Goal: Task Accomplishment & Management: Manage account settings

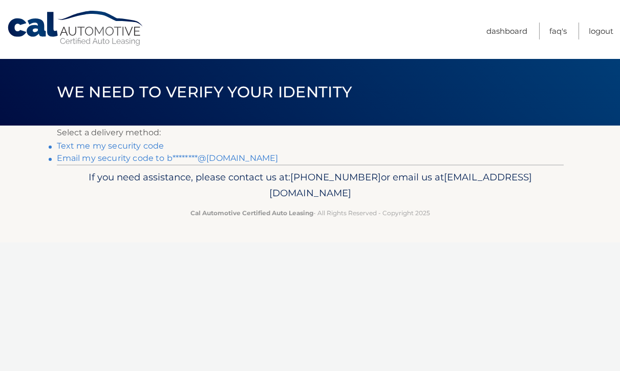
click at [82, 146] on link "Text me my security code" at bounding box center [110, 146] width 107 height 10
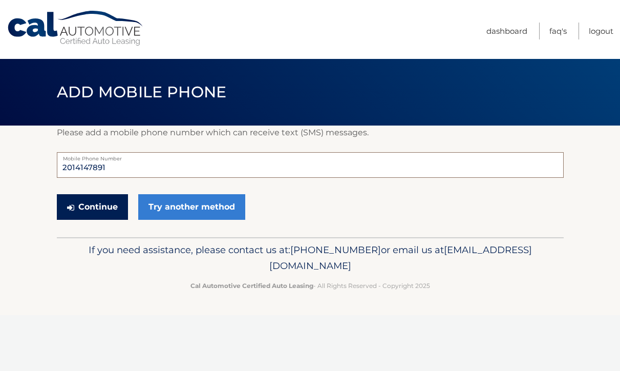
type input "2014147891"
click at [86, 208] on button "Continue" at bounding box center [92, 207] width 71 height 26
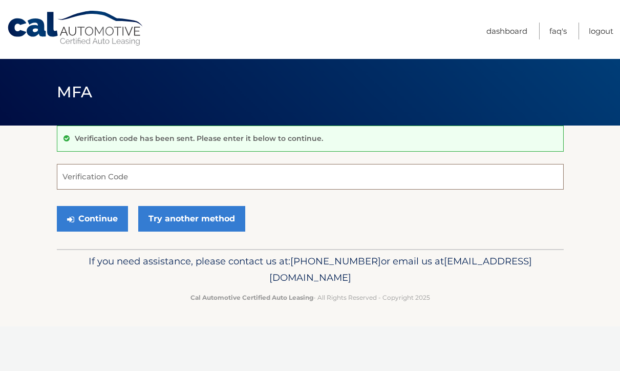
click at [178, 182] on input "Verification Code" at bounding box center [310, 177] width 507 height 26
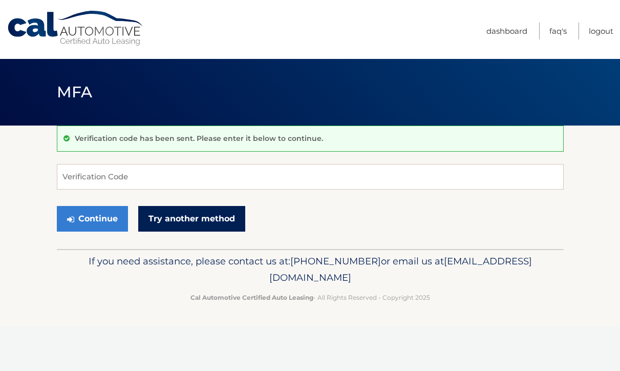
click at [188, 225] on link "Try another method" at bounding box center [191, 219] width 107 height 26
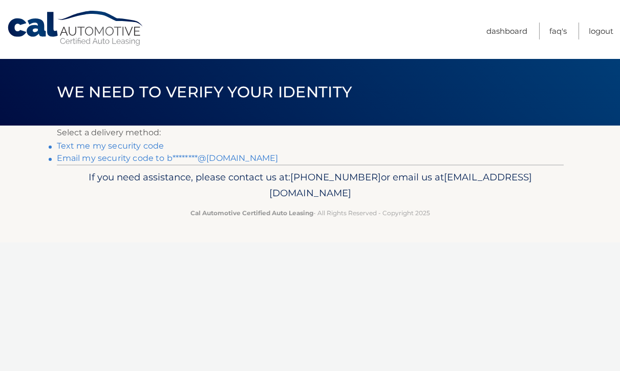
click at [128, 157] on link "Email my security code to b********@[DOMAIN_NAME]" at bounding box center [168, 158] width 222 height 10
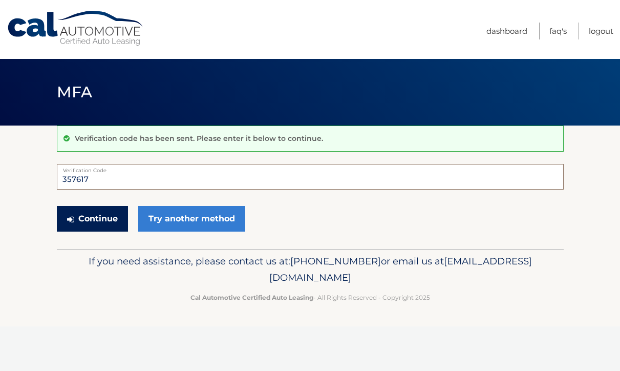
type input "357617"
click at [88, 221] on button "Continue" at bounding box center [92, 219] width 71 height 26
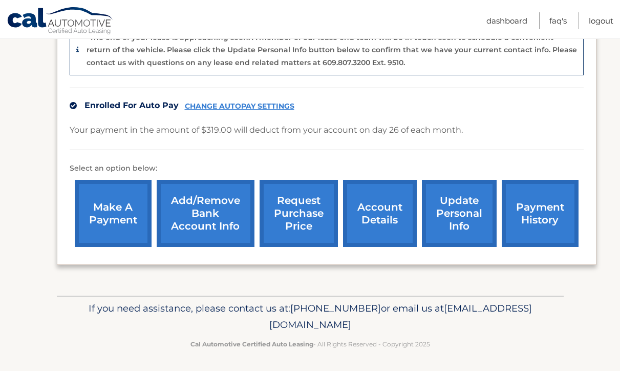
scroll to position [271, 0]
click at [383, 214] on link "account details" at bounding box center [380, 213] width 74 height 67
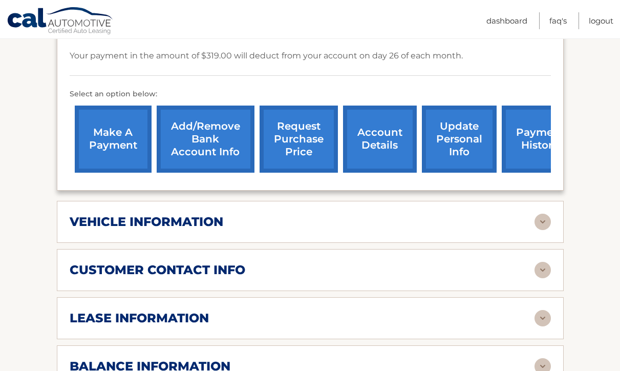
scroll to position [354, 0]
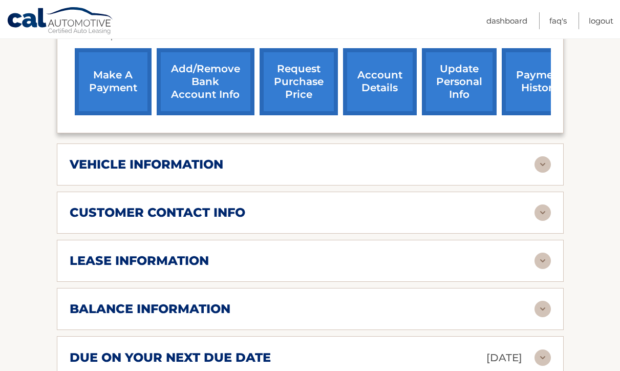
click at [542, 259] on img at bounding box center [542, 260] width 16 height 16
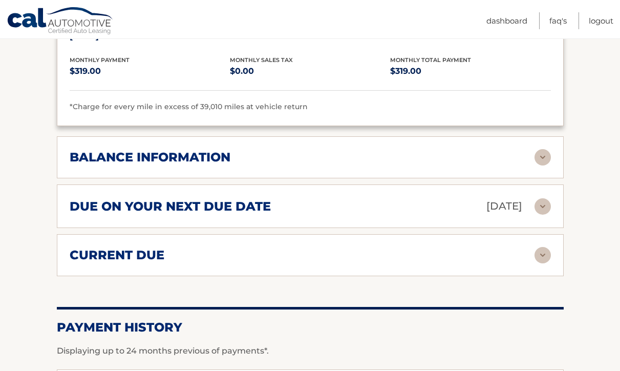
scroll to position [696, 0]
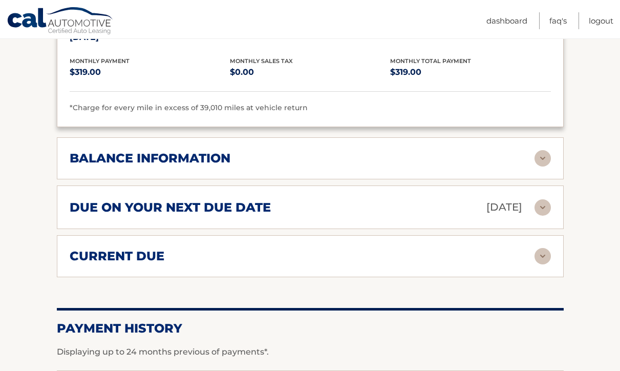
click at [543, 251] on img at bounding box center [542, 256] width 16 height 16
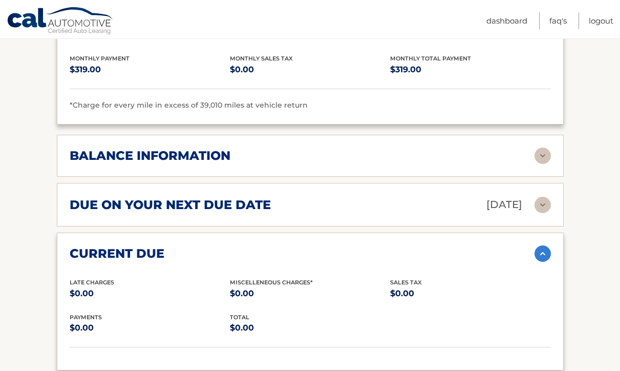
scroll to position [699, 0]
click at [539, 203] on img at bounding box center [542, 204] width 16 height 16
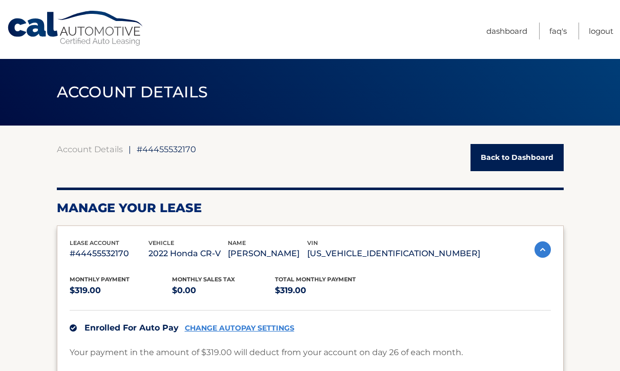
scroll to position [0, 0]
